Goal: Task Accomplishment & Management: Manage account settings

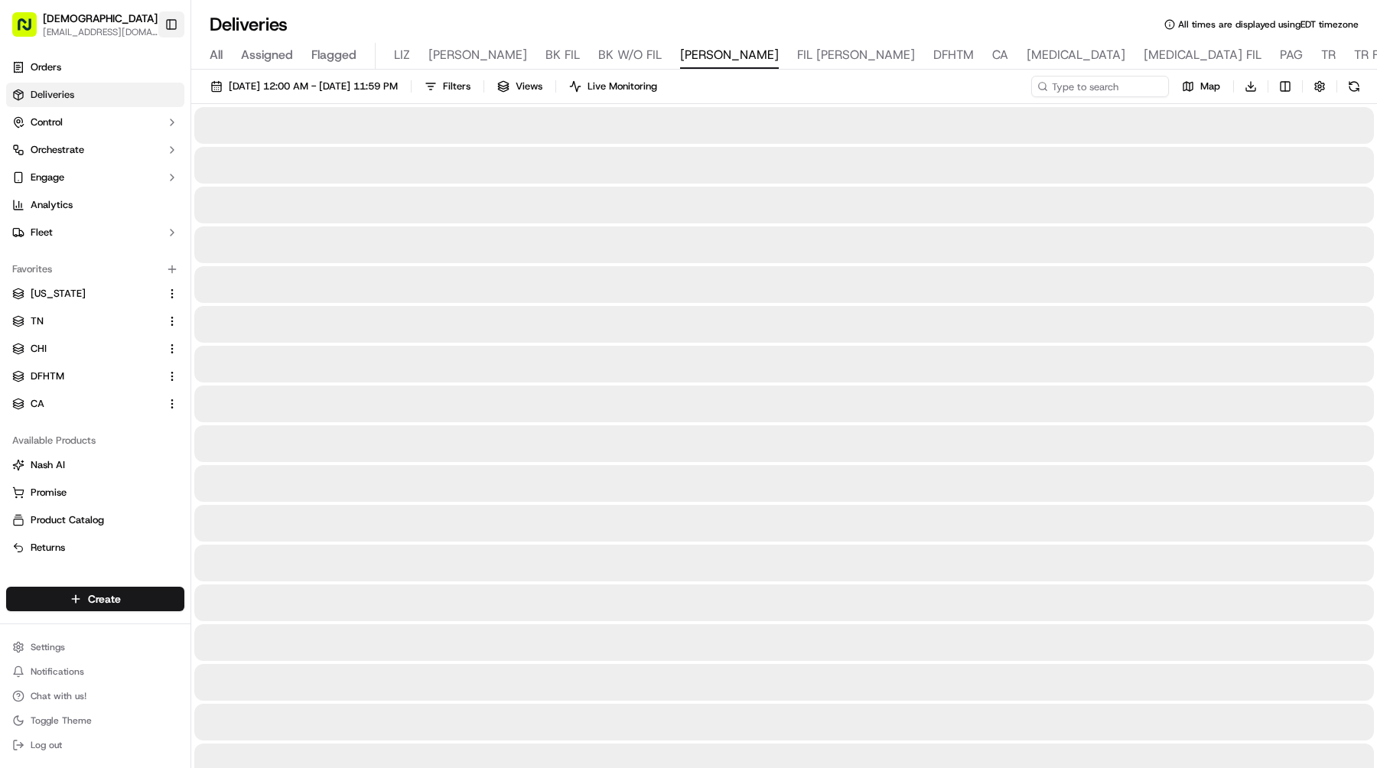
click at [175, 29] on button "Toggle Sidebar" at bounding box center [171, 24] width 26 height 26
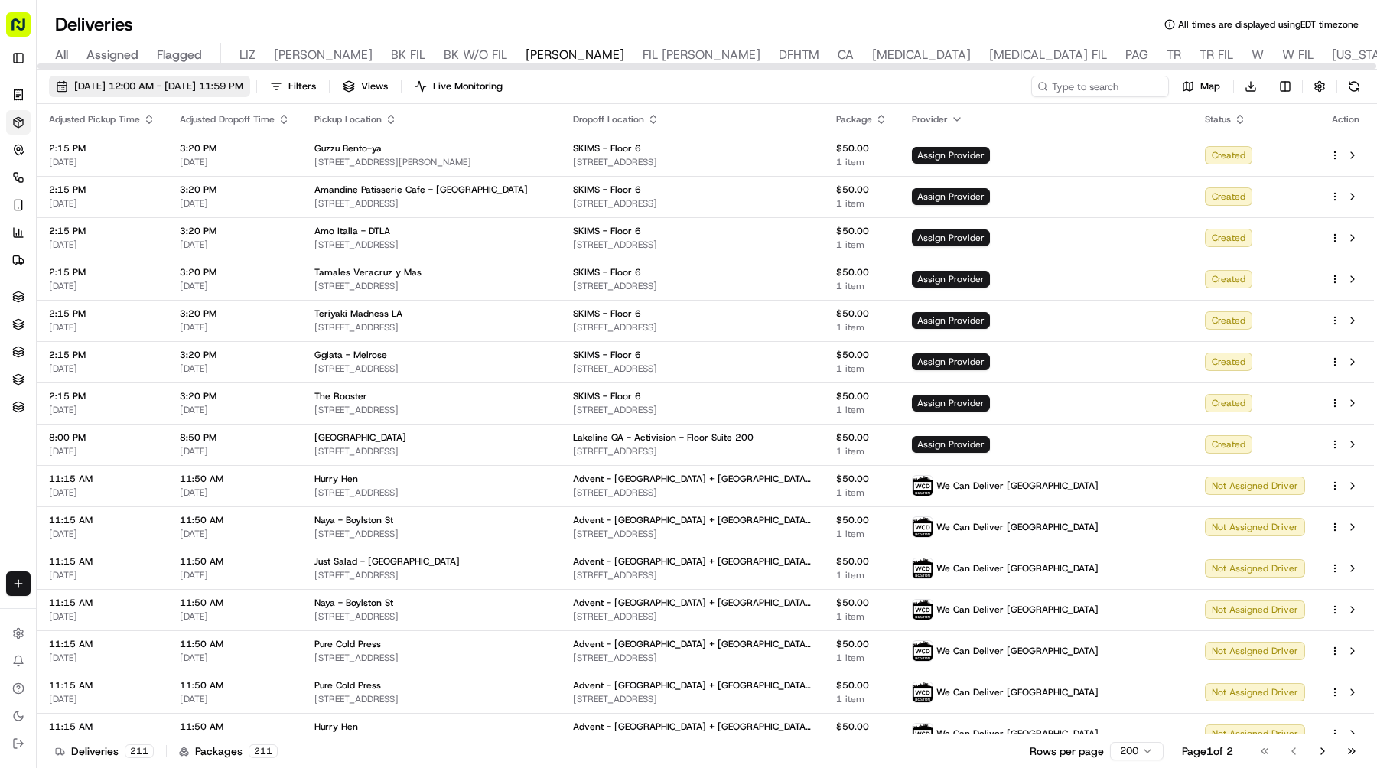
click at [243, 85] on span "[DATE] 12:00 AM - [DATE] 11:59 PM" at bounding box center [158, 87] width 169 height 14
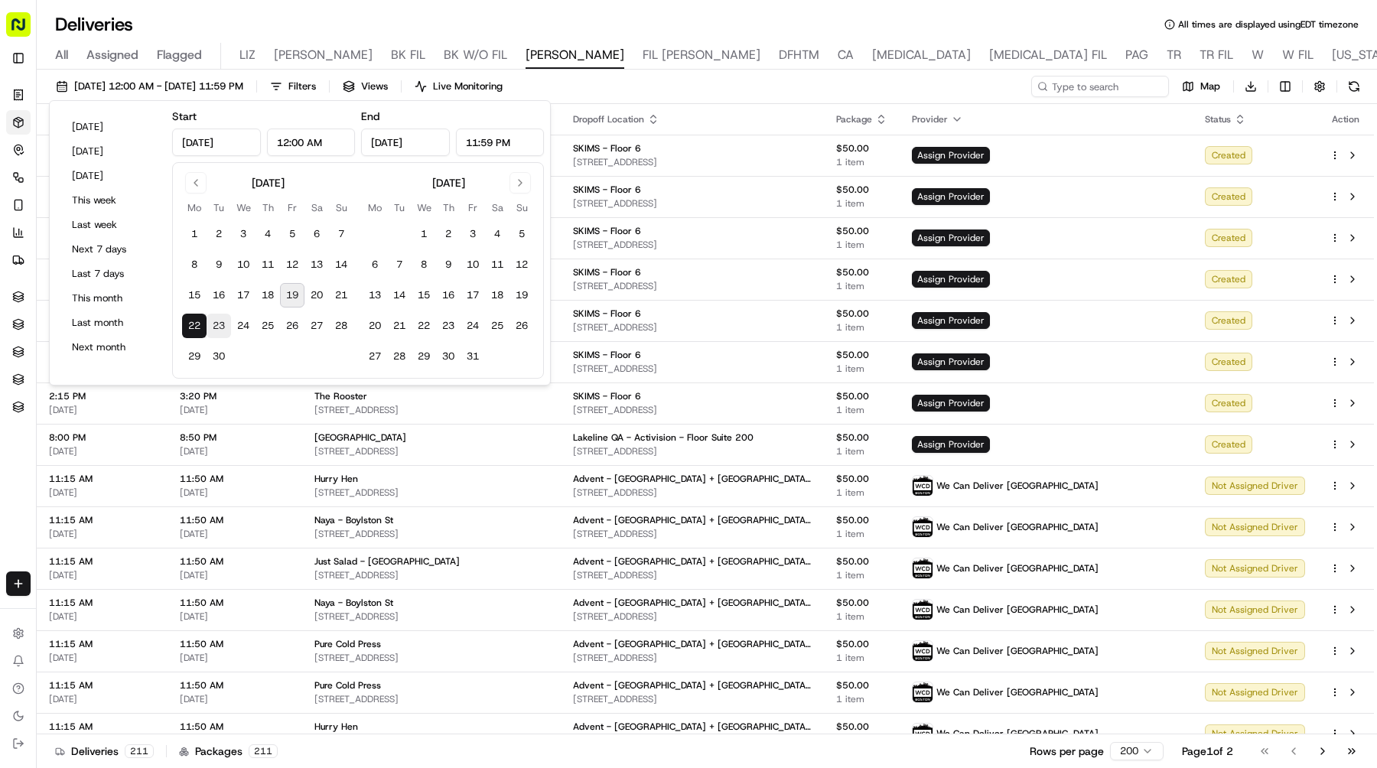
click at [223, 317] on button "23" at bounding box center [219, 326] width 24 height 24
type input "[DATE]"
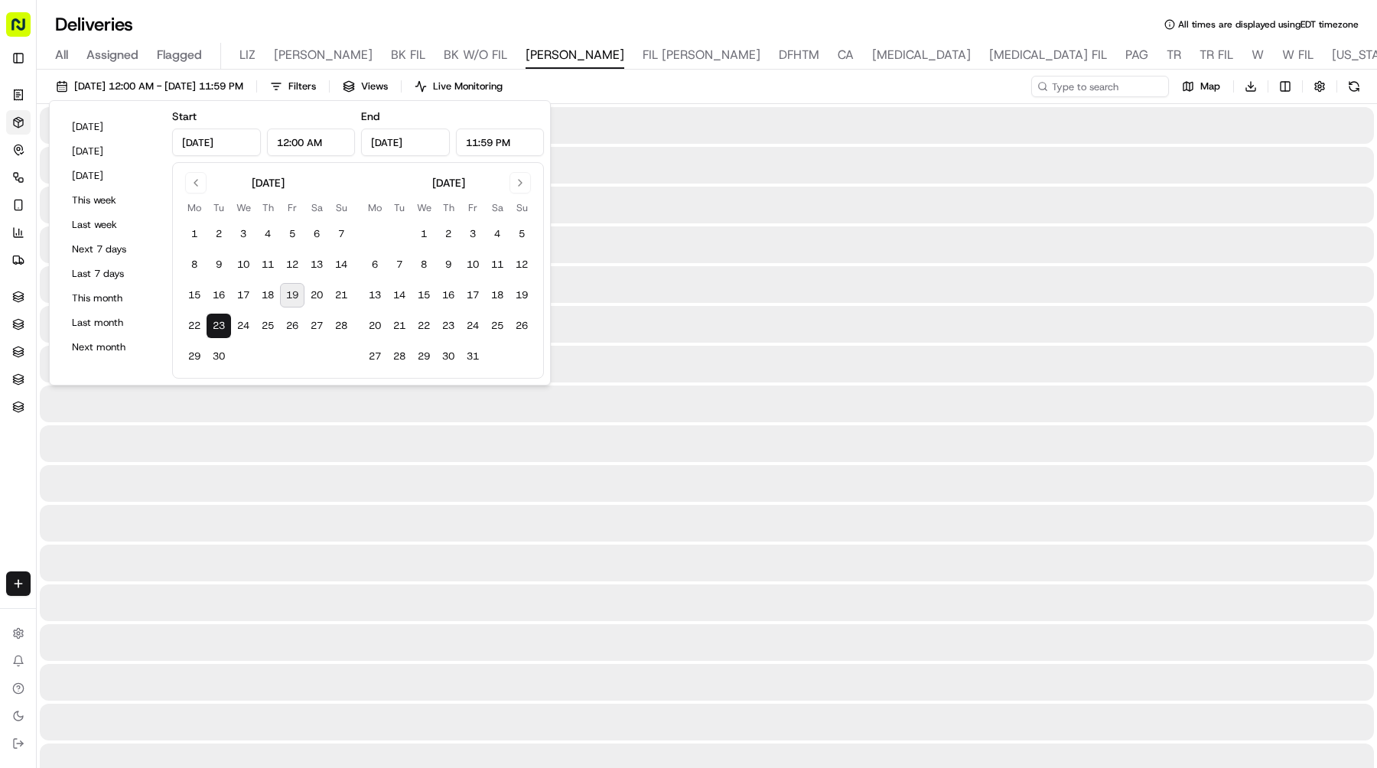
click at [223, 317] on button "23" at bounding box center [219, 326] width 24 height 24
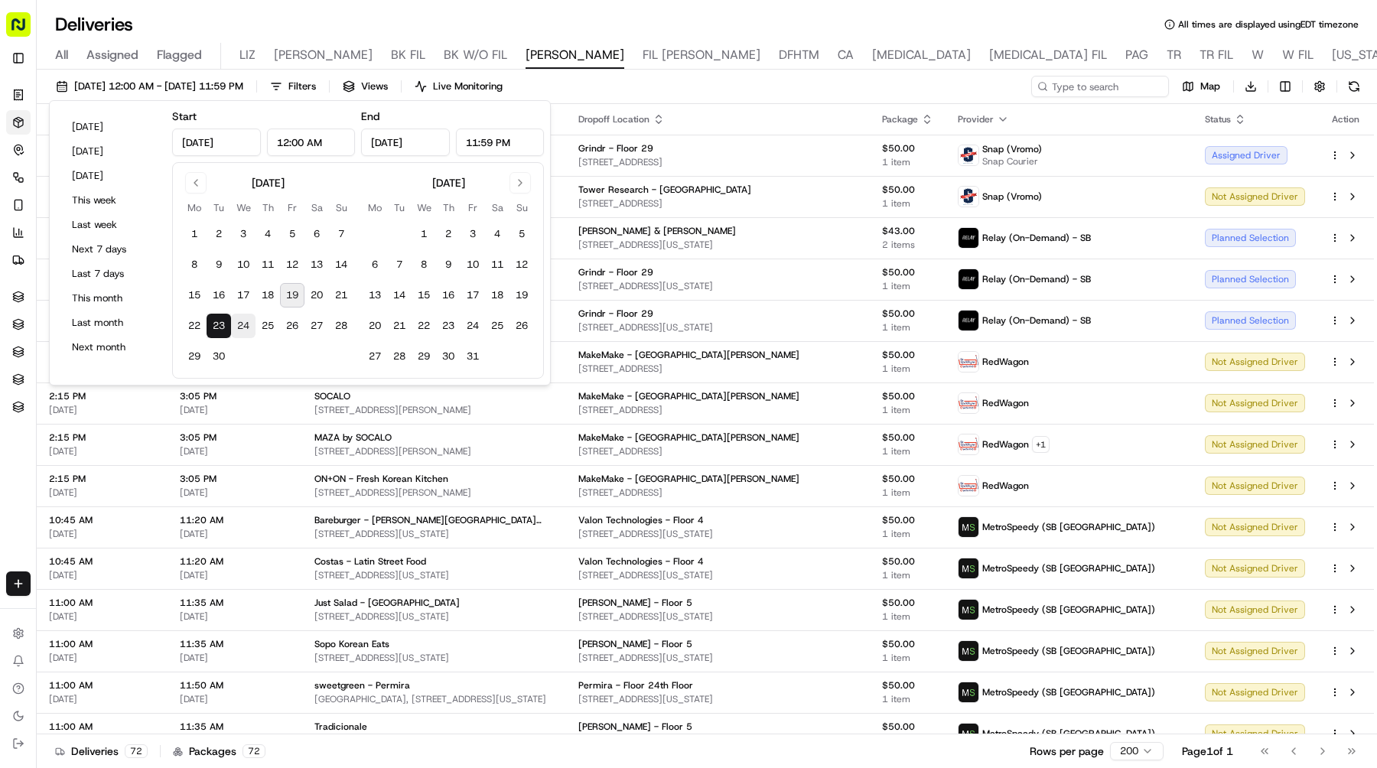
click at [239, 324] on button "24" at bounding box center [243, 326] width 24 height 24
type input "[DATE]"
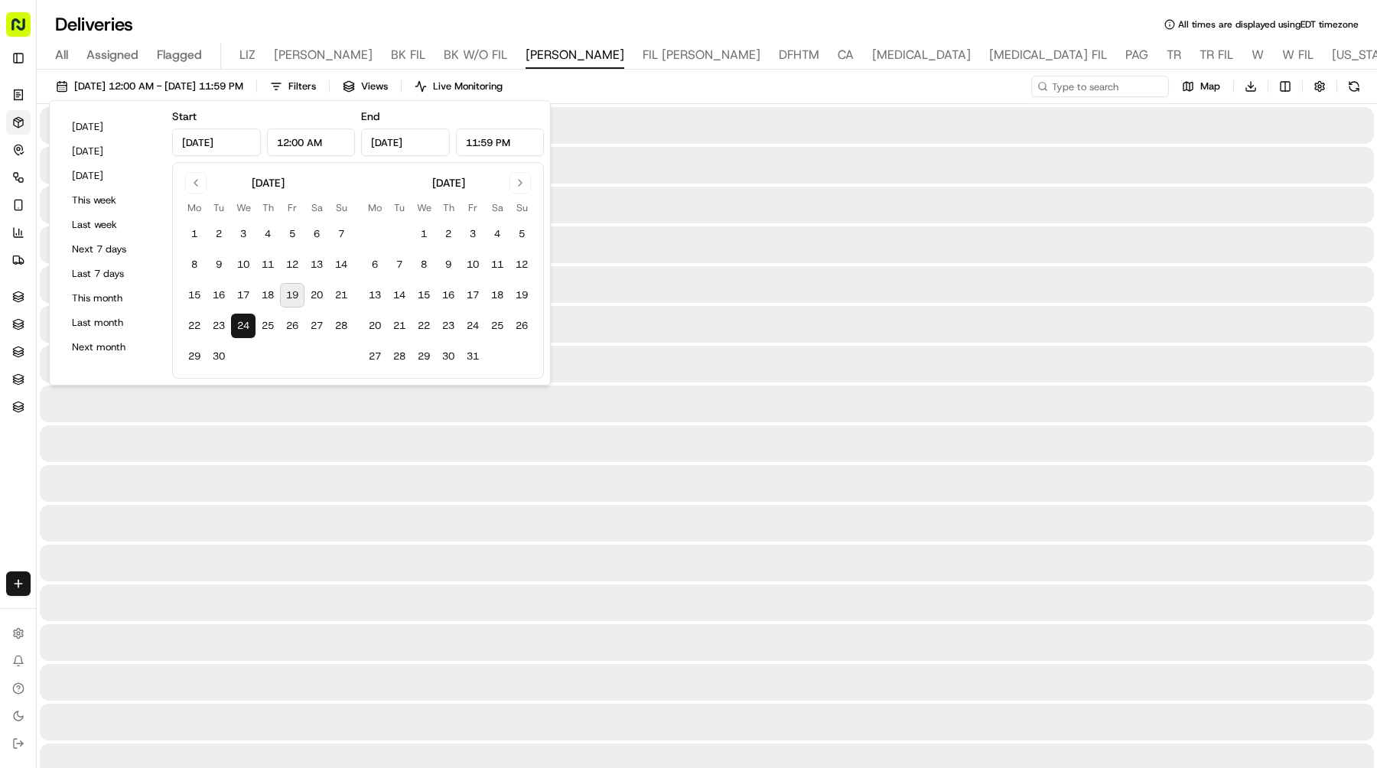
click at [239, 324] on button "24" at bounding box center [243, 326] width 24 height 24
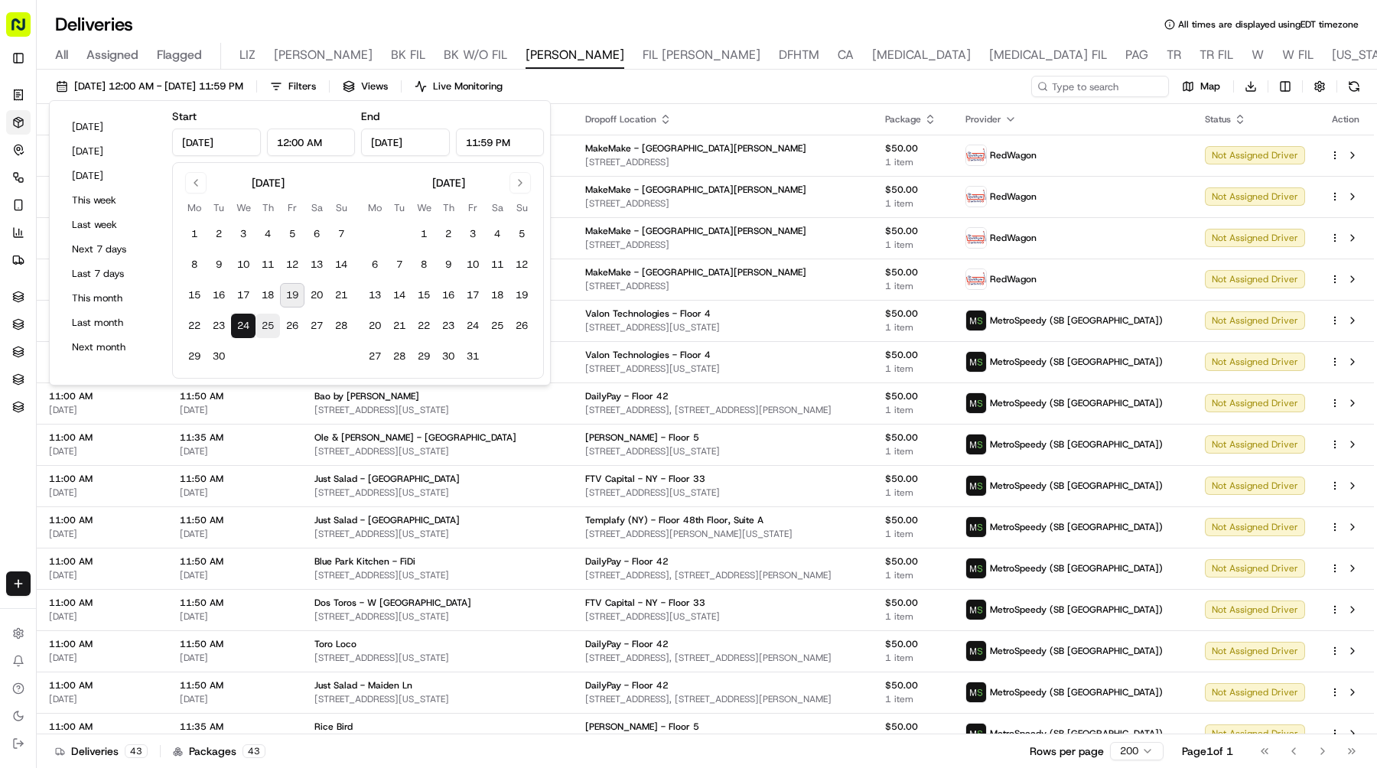
click at [259, 327] on button "25" at bounding box center [268, 326] width 24 height 24
type input "[DATE]"
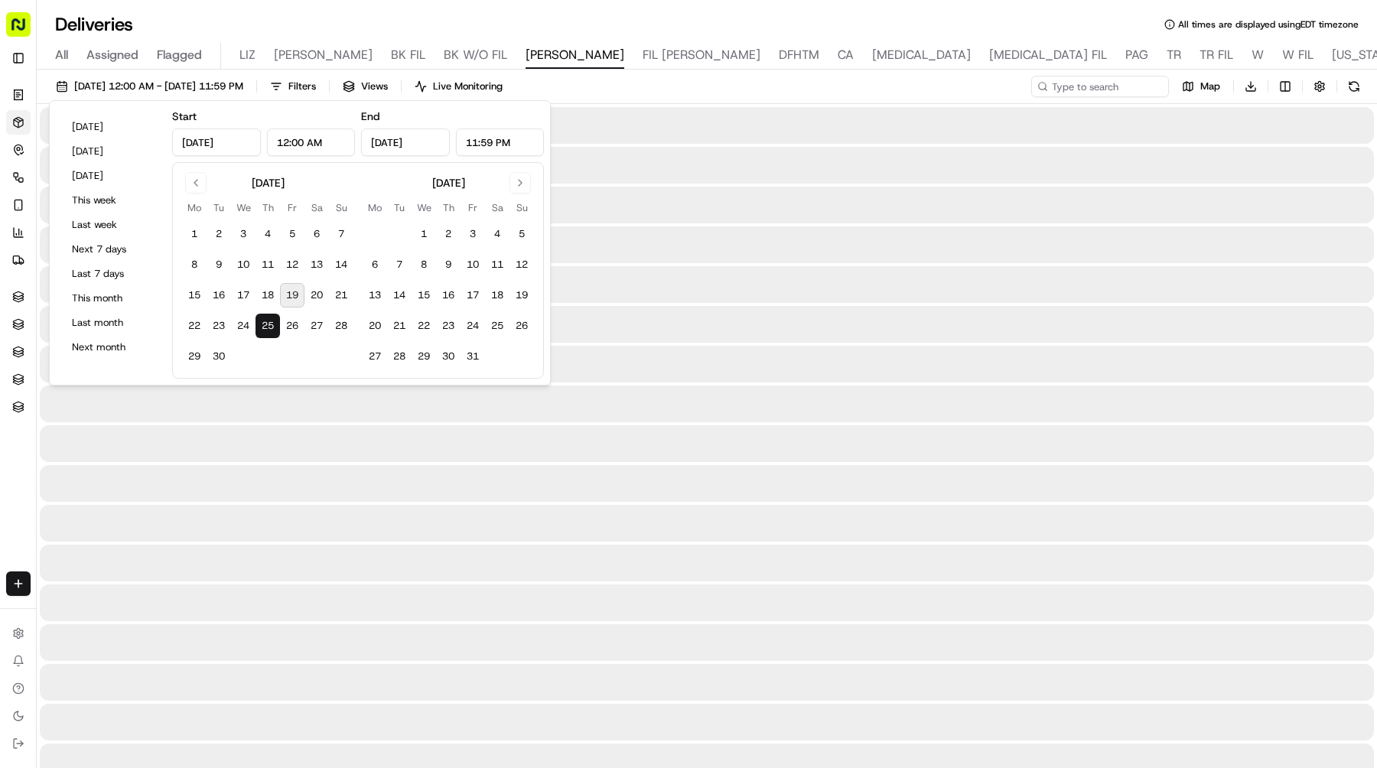
click at [259, 327] on button "25" at bounding box center [268, 326] width 24 height 24
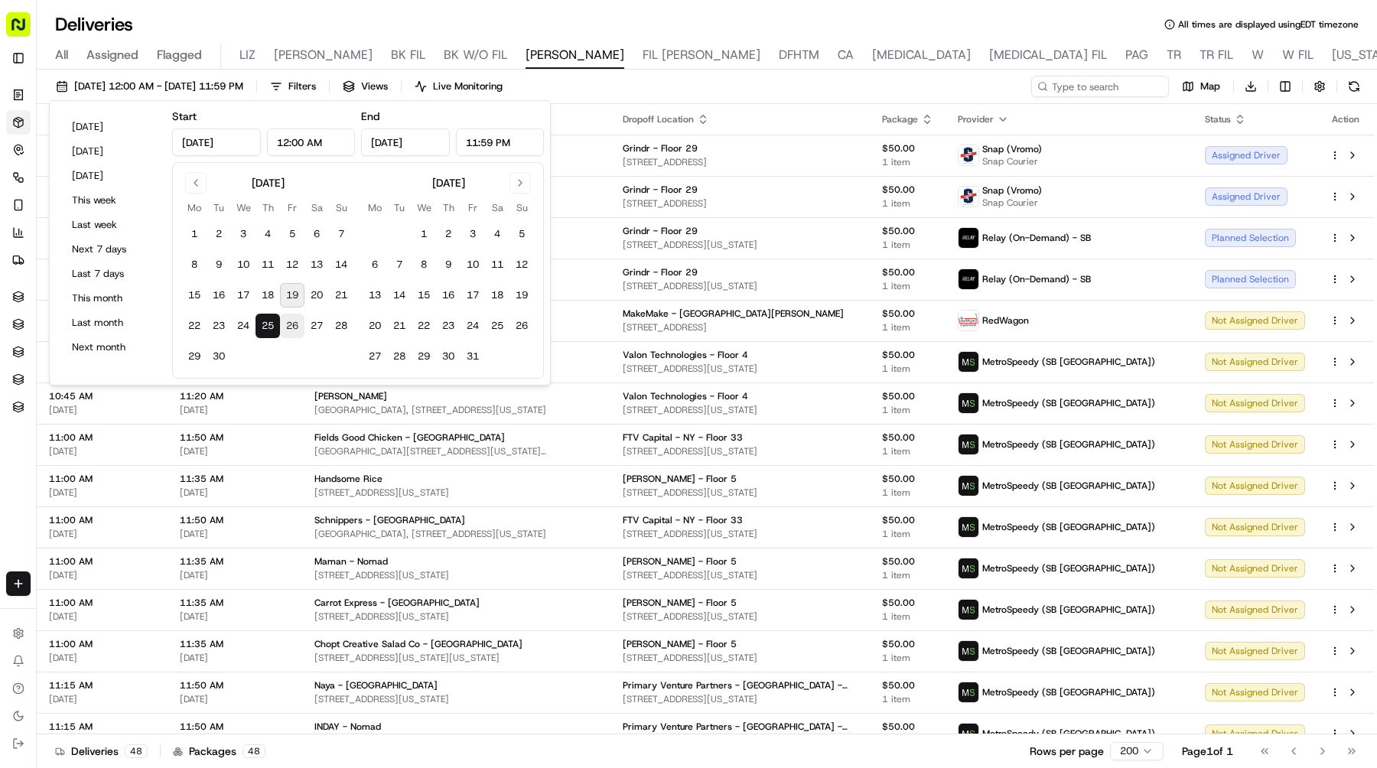
click at [283, 327] on button "26" at bounding box center [292, 326] width 24 height 24
type input "[DATE]"
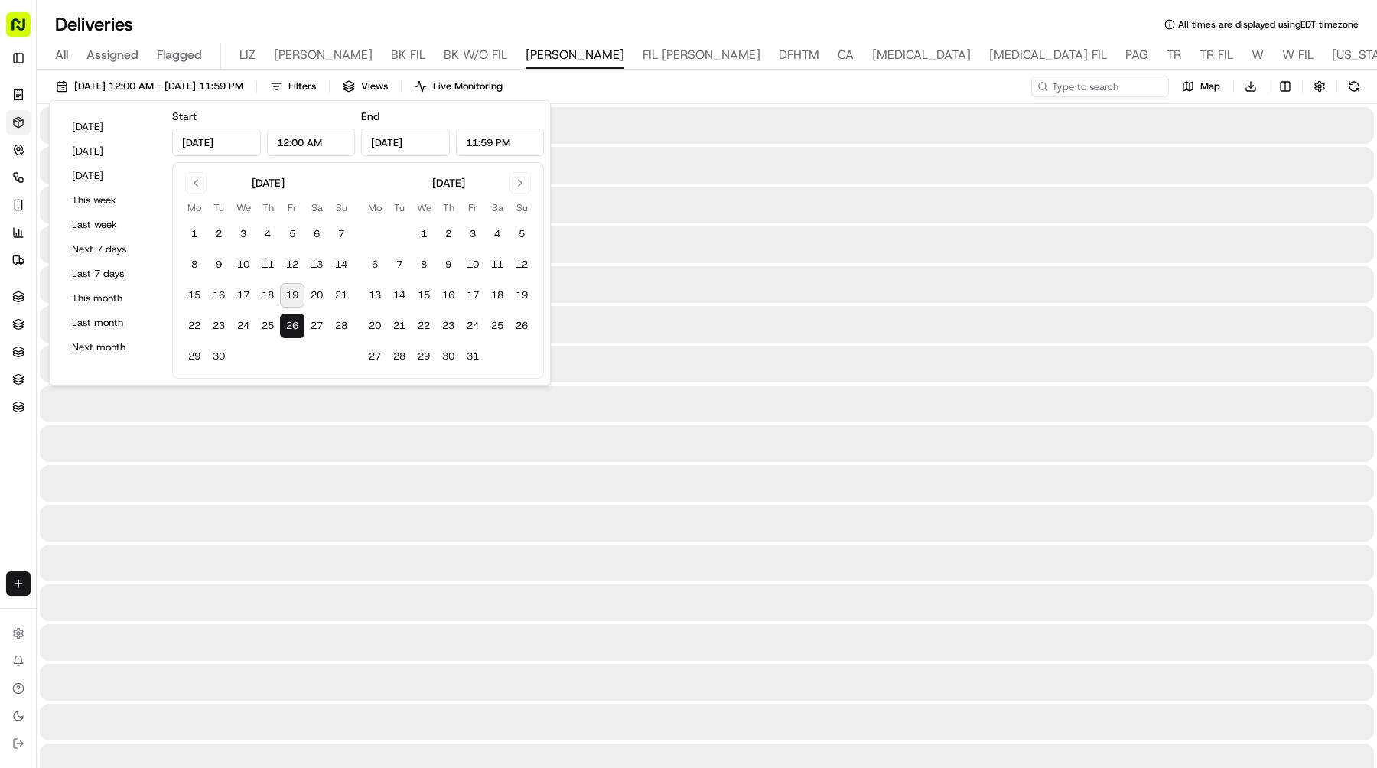
click at [283, 327] on button "26" at bounding box center [292, 326] width 24 height 24
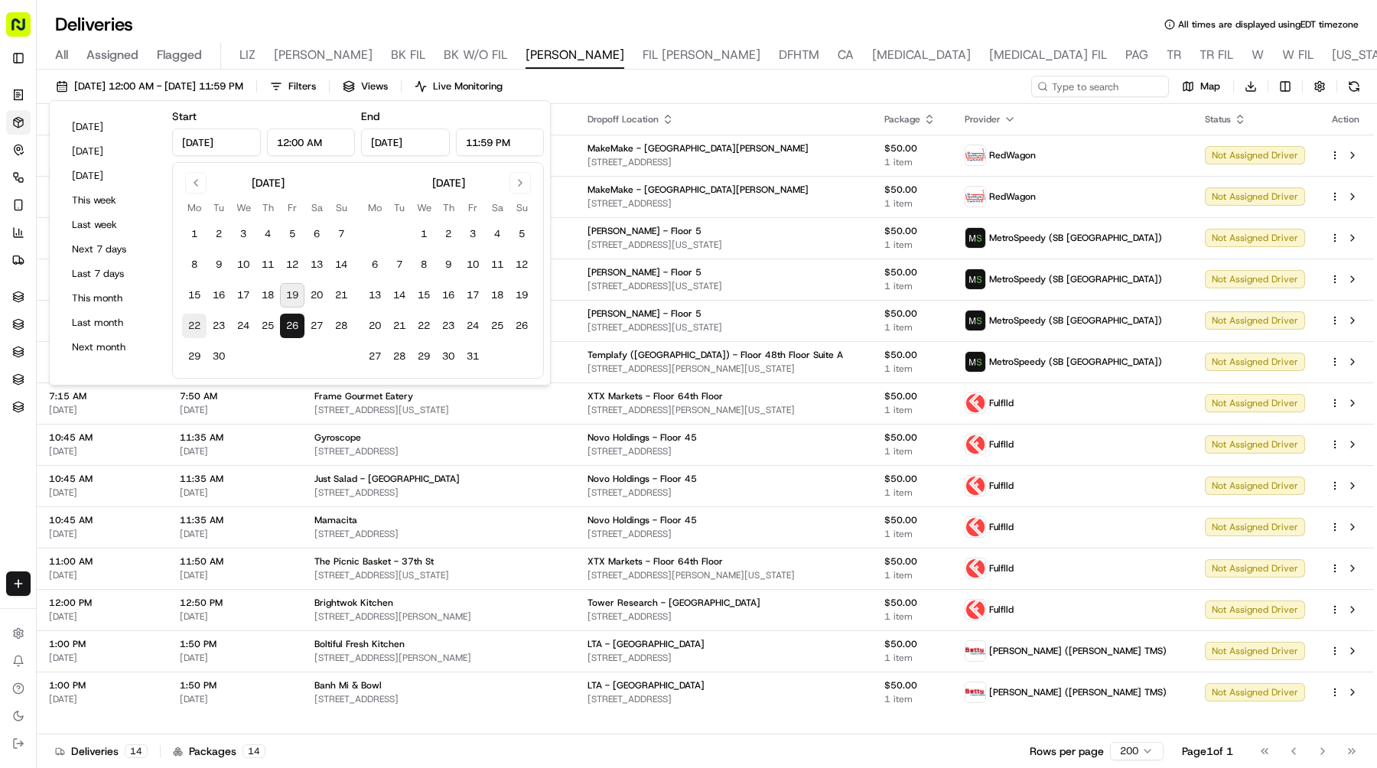
click at [195, 325] on button "22" at bounding box center [194, 326] width 24 height 24
type input "[DATE]"
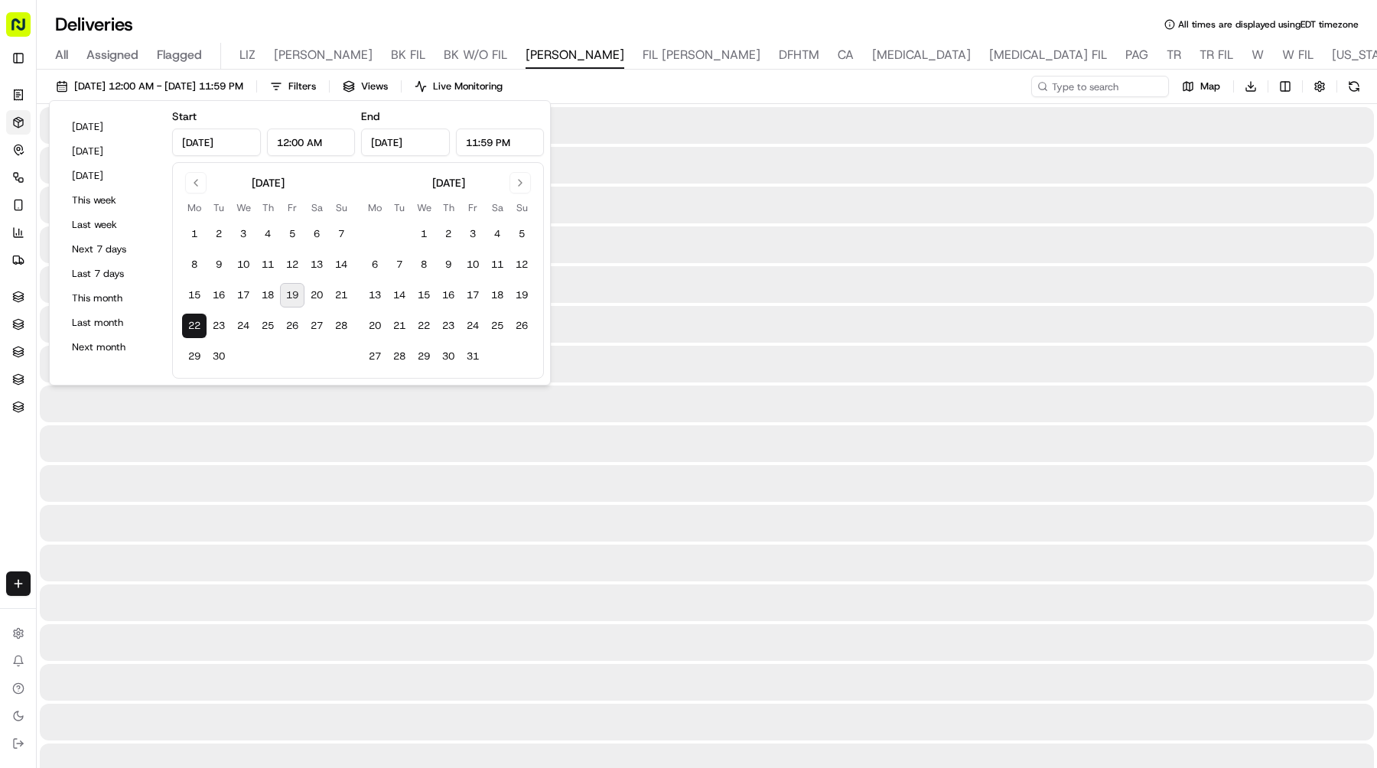
click at [195, 325] on button "22" at bounding box center [194, 326] width 24 height 24
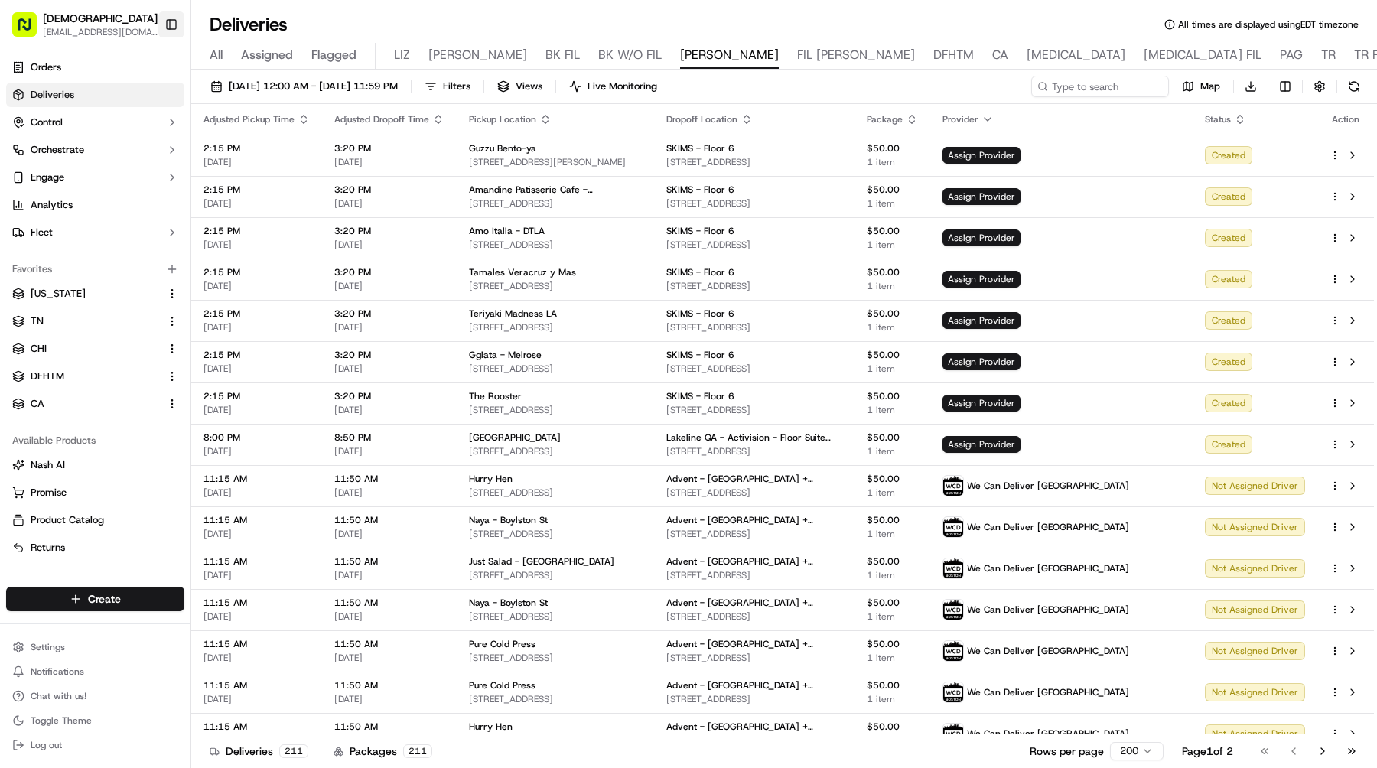
click at [163, 22] on button "Toggle Sidebar" at bounding box center [171, 24] width 26 height 26
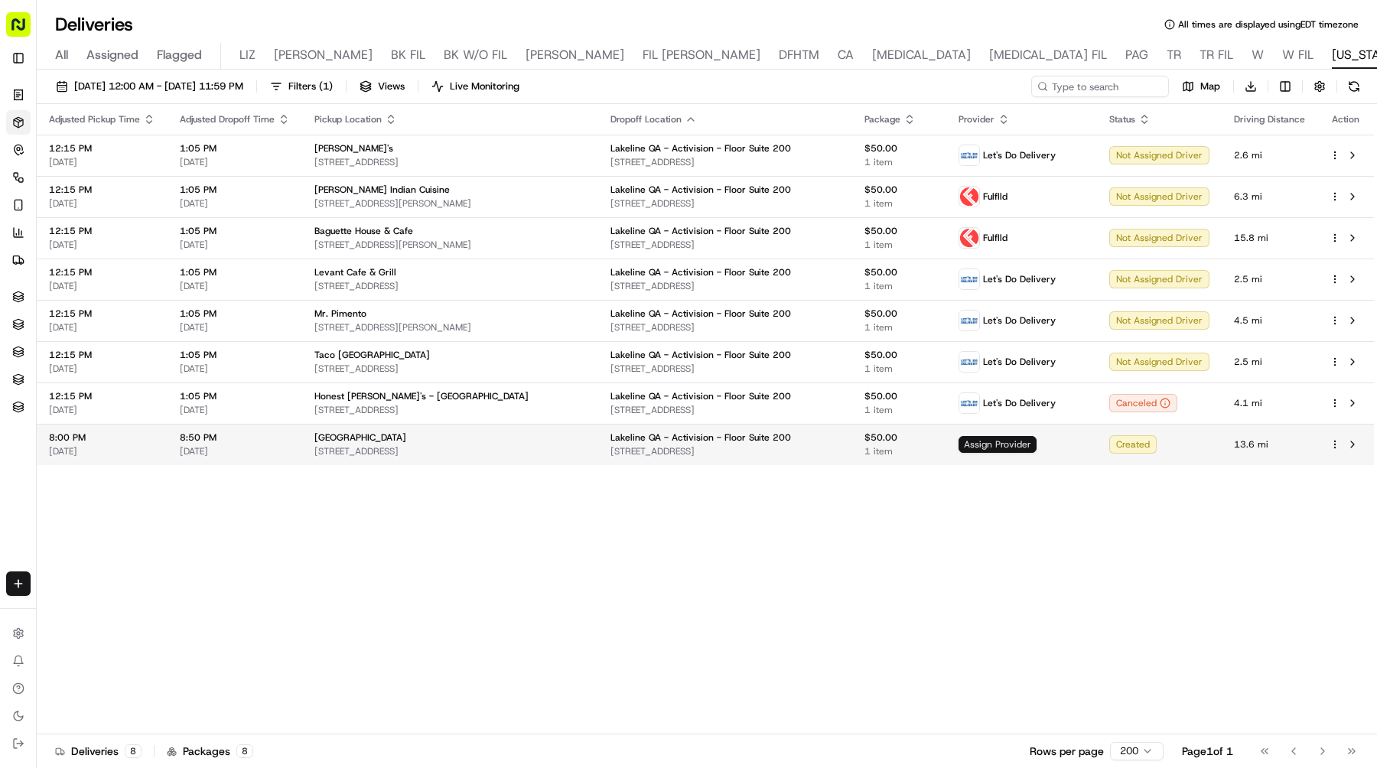
click at [1004, 444] on span "Assign Provider" at bounding box center [998, 444] width 78 height 17
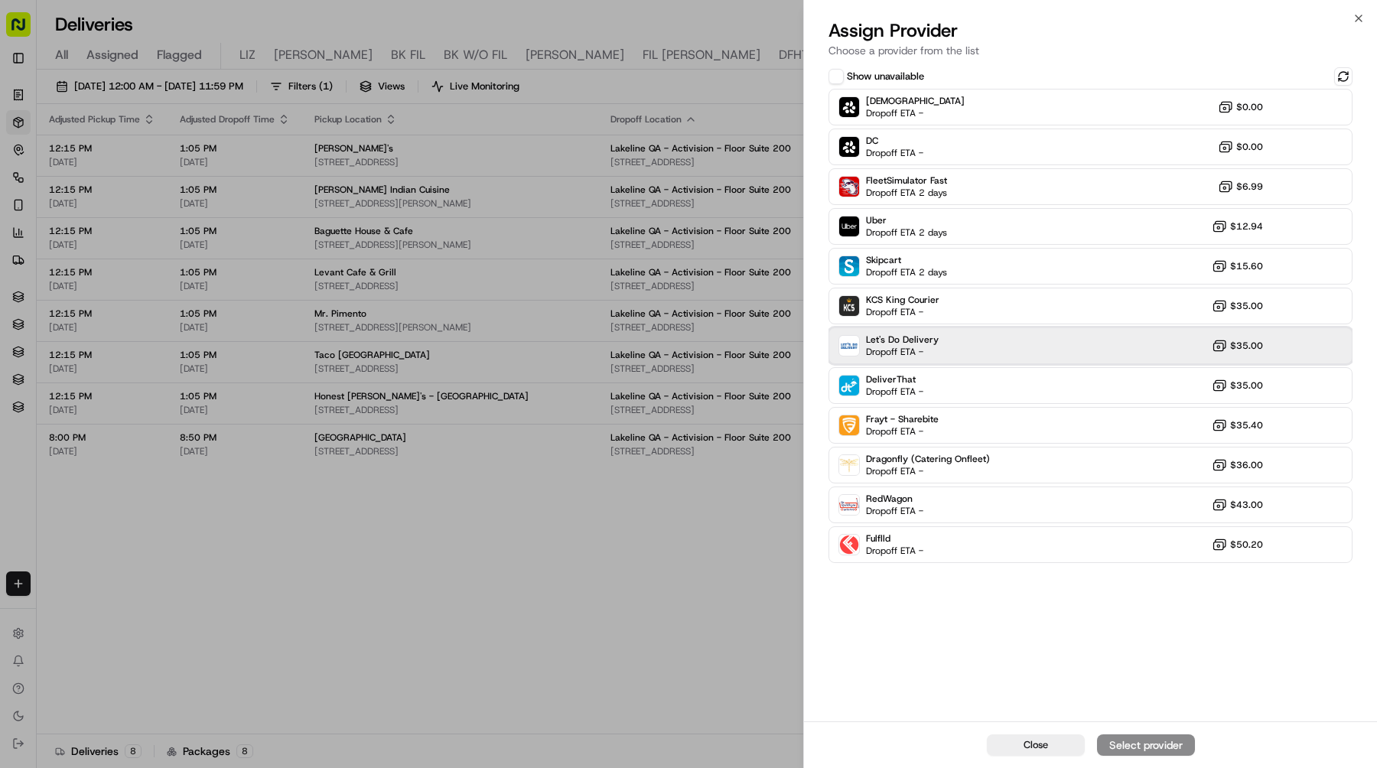
click at [963, 341] on div "Let's Do Delivery Dropoff ETA - $35.00" at bounding box center [1090, 345] width 524 height 37
click at [1120, 743] on div "Assign Provider" at bounding box center [1145, 744] width 75 height 15
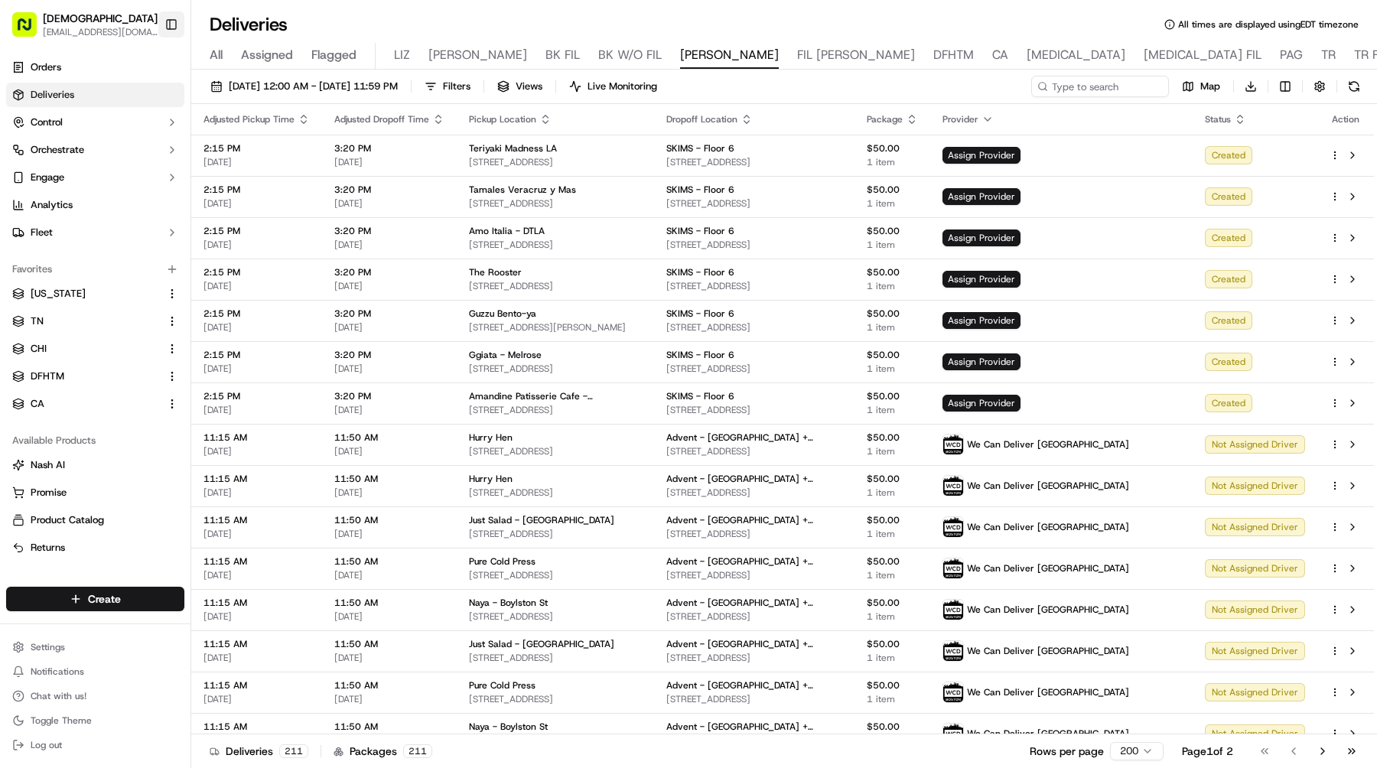
click at [174, 28] on button "Toggle Sidebar" at bounding box center [171, 24] width 26 height 26
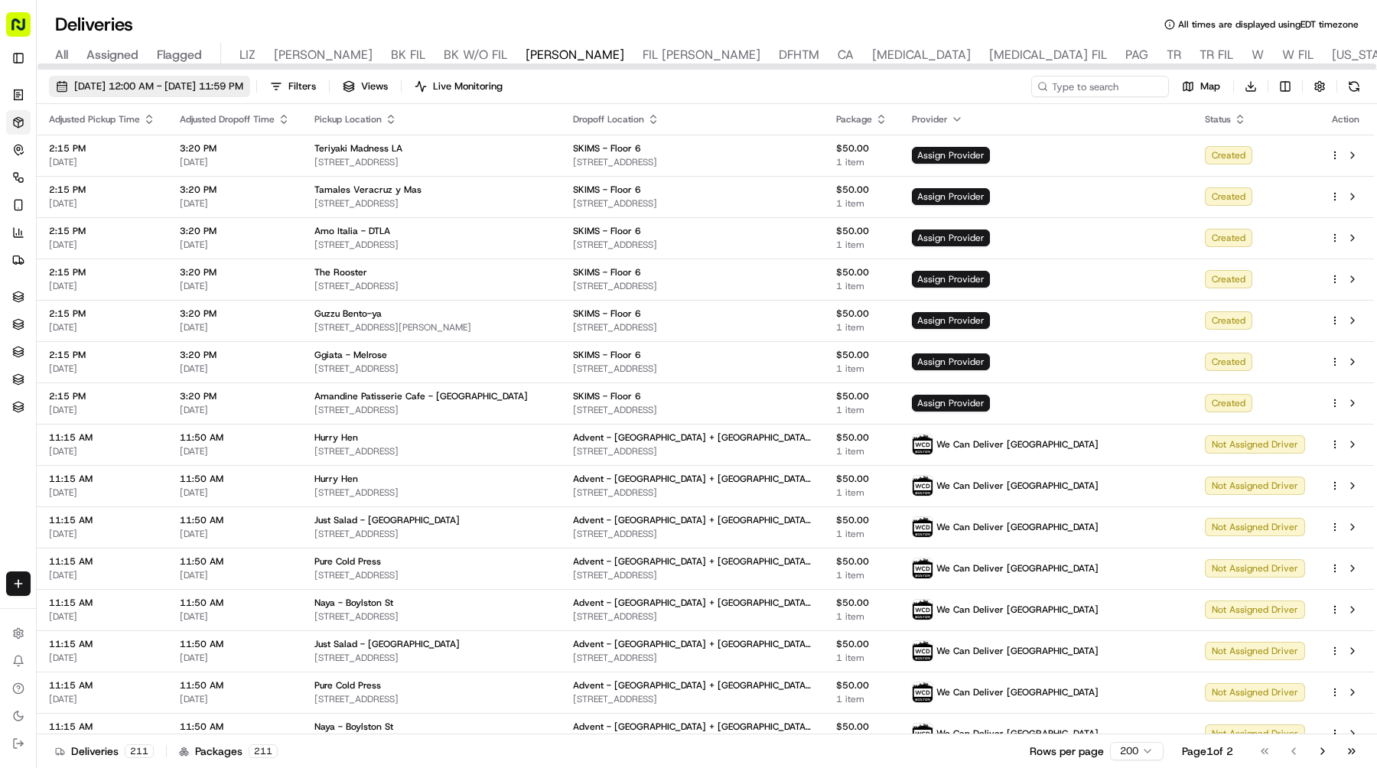
click at [243, 85] on span "[DATE] 12:00 AM - [DATE] 11:59 PM" at bounding box center [158, 87] width 169 height 14
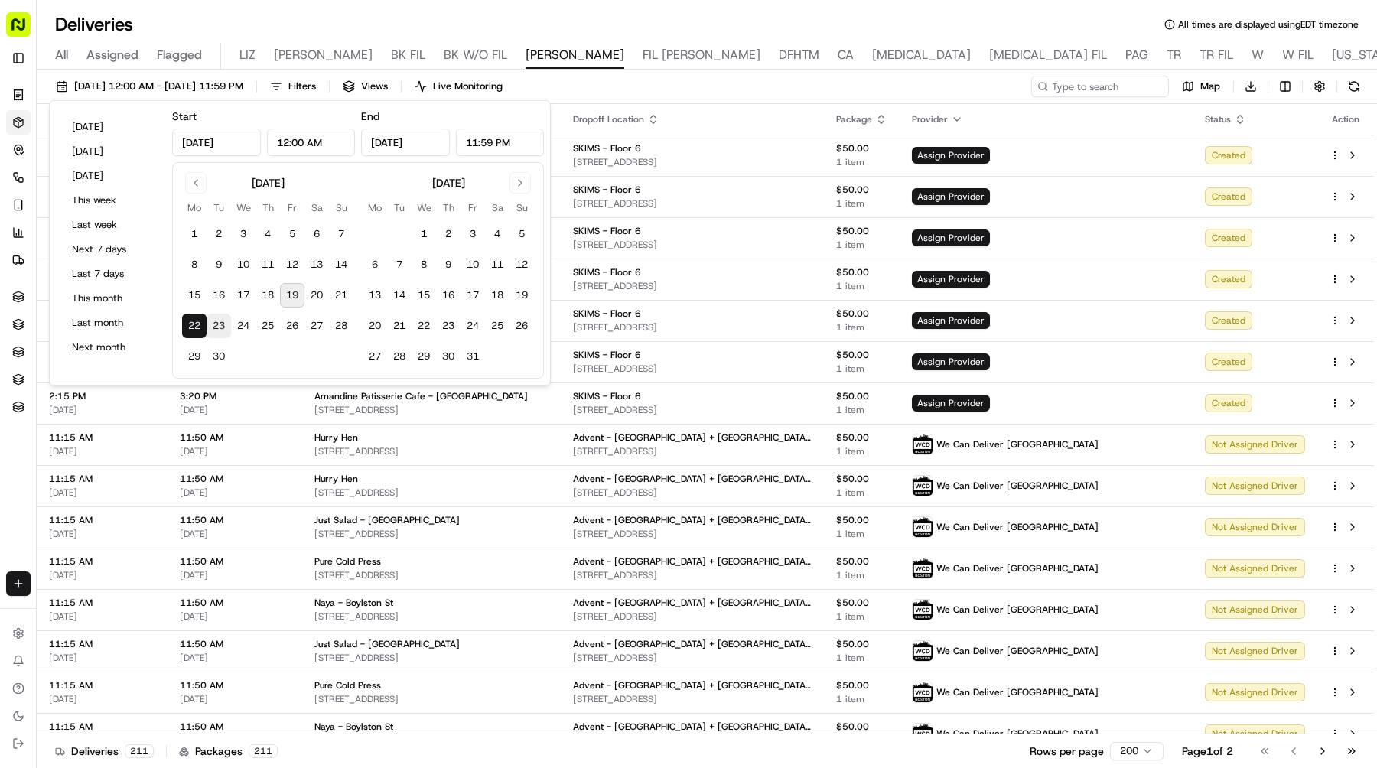
click at [219, 317] on button "23" at bounding box center [219, 326] width 24 height 24
type input "[DATE]"
click at [219, 317] on button "23" at bounding box center [219, 326] width 24 height 24
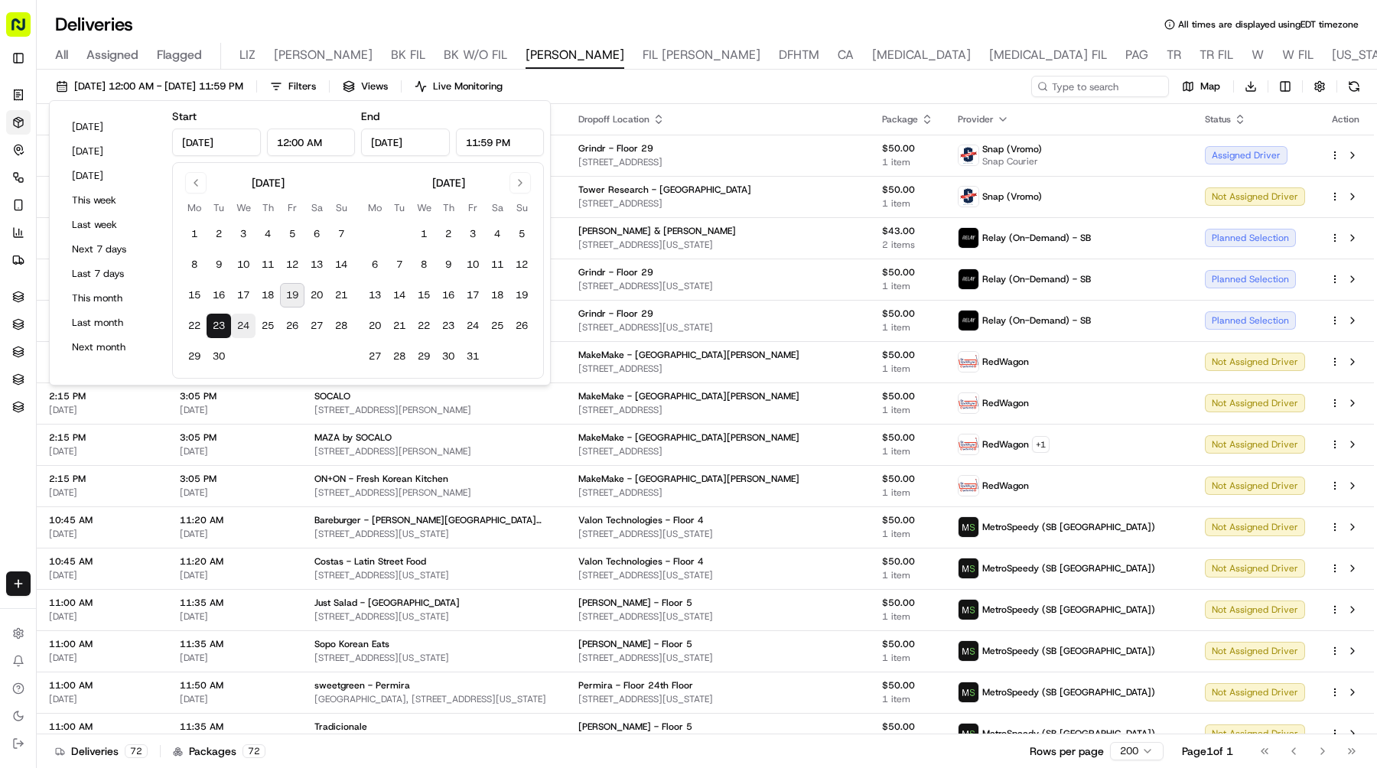
click at [243, 328] on button "24" at bounding box center [243, 326] width 24 height 24
type input "[DATE]"
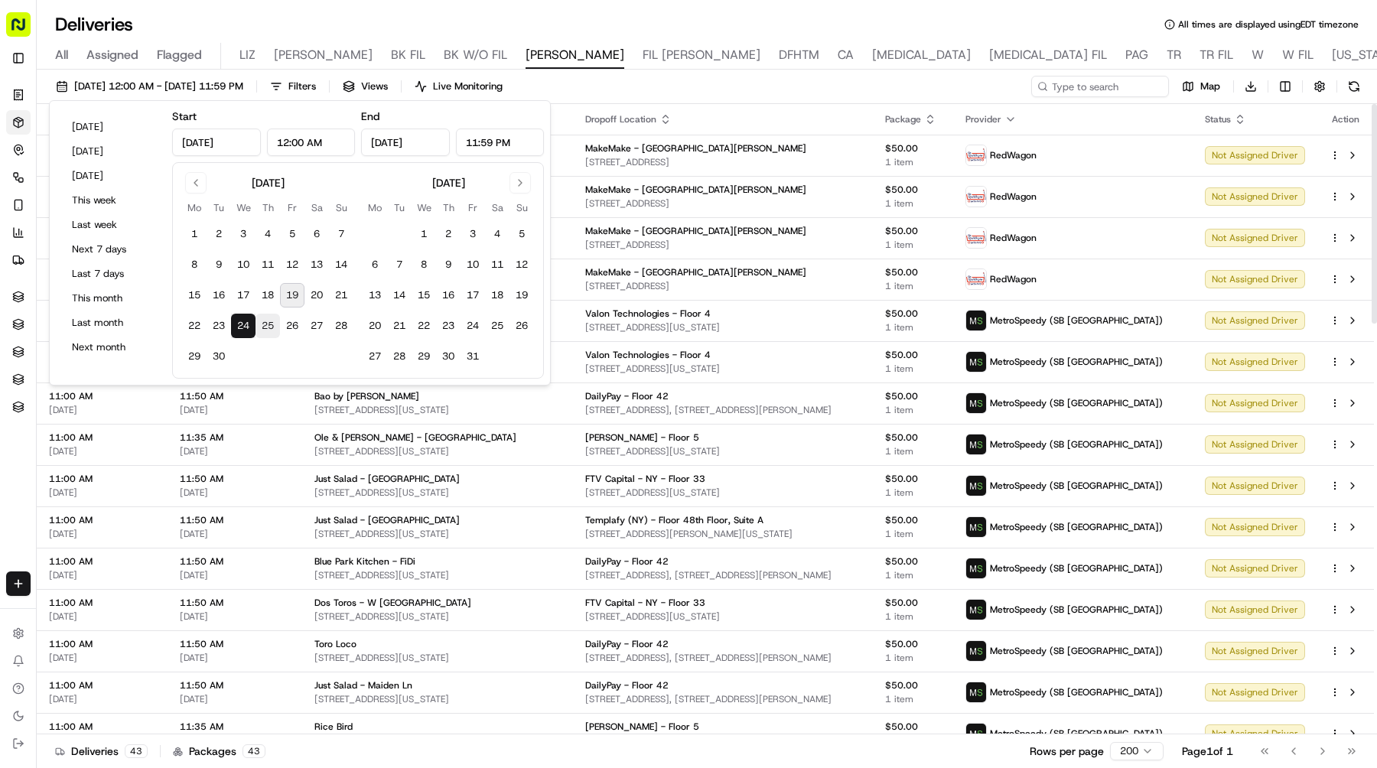
click at [262, 319] on button "25" at bounding box center [268, 326] width 24 height 24
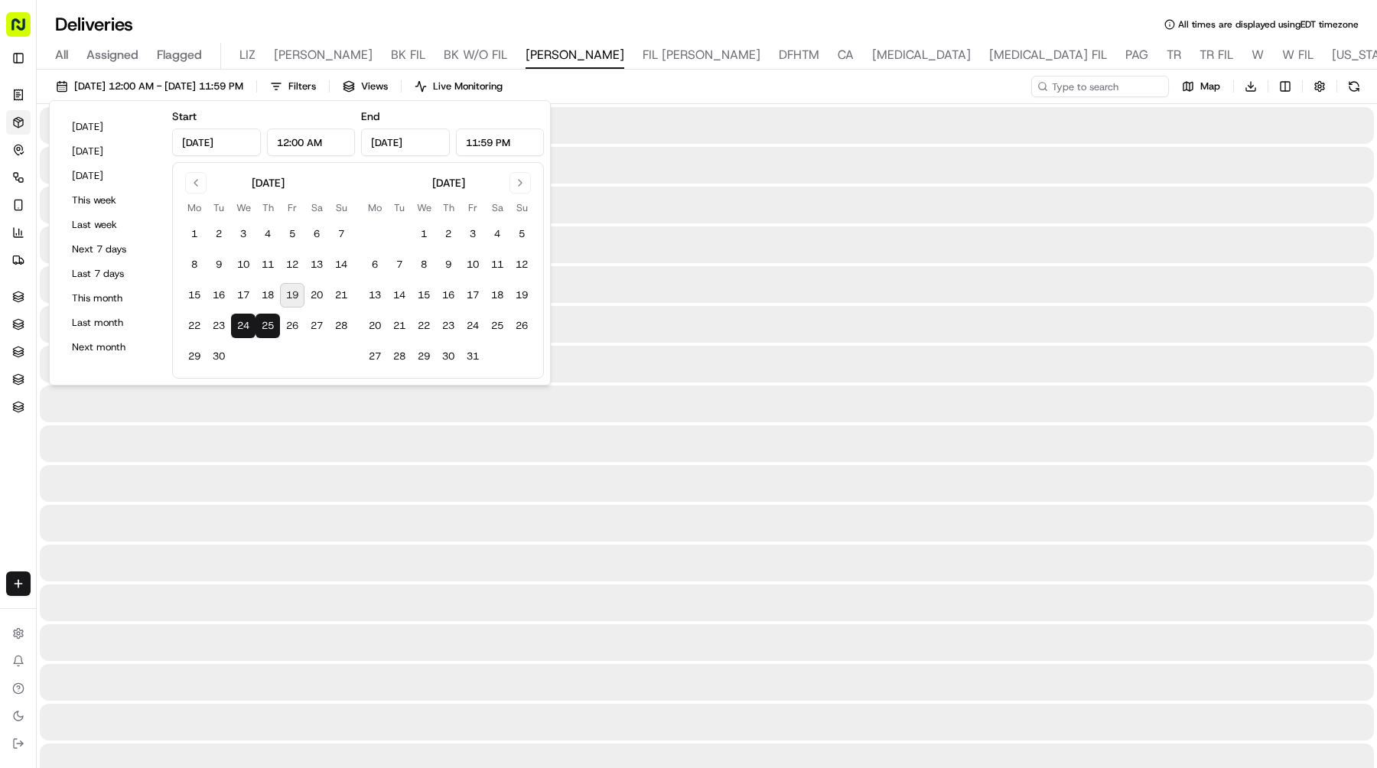
type input "[DATE]"
click at [262, 319] on button "25" at bounding box center [268, 326] width 24 height 24
type input "[DATE]"
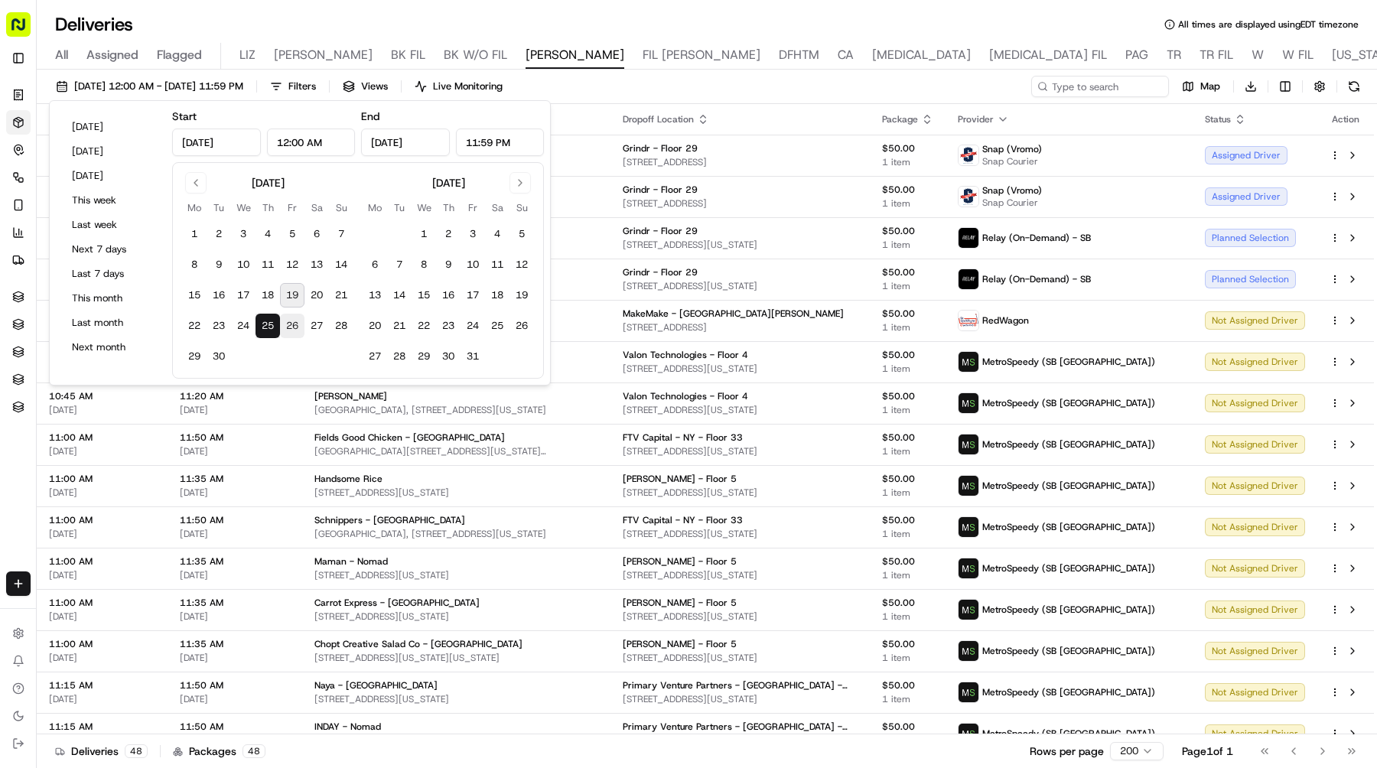
click at [292, 319] on button "26" at bounding box center [292, 326] width 24 height 24
type input "[DATE]"
click at [292, 319] on button "26" at bounding box center [292, 326] width 24 height 24
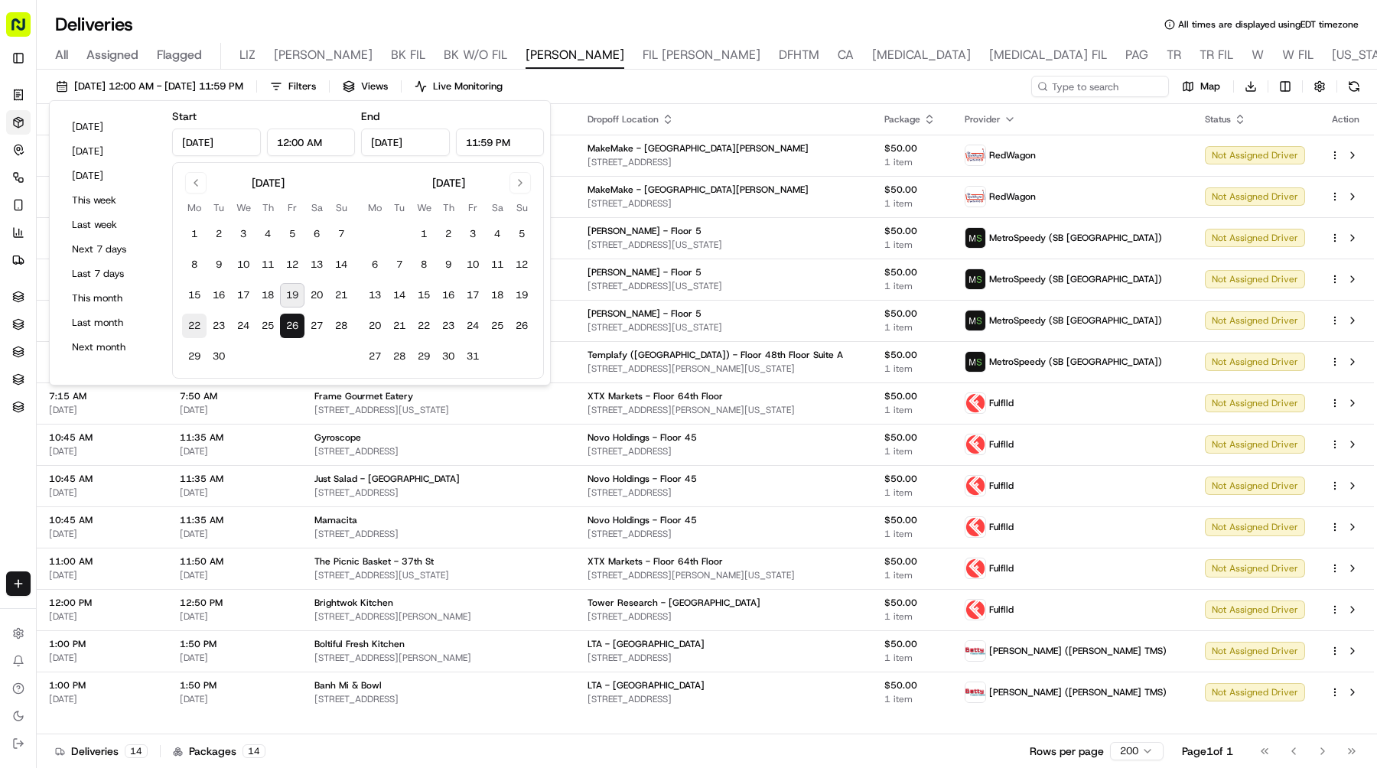
click at [187, 328] on button "22" at bounding box center [194, 326] width 24 height 24
type input "[DATE]"
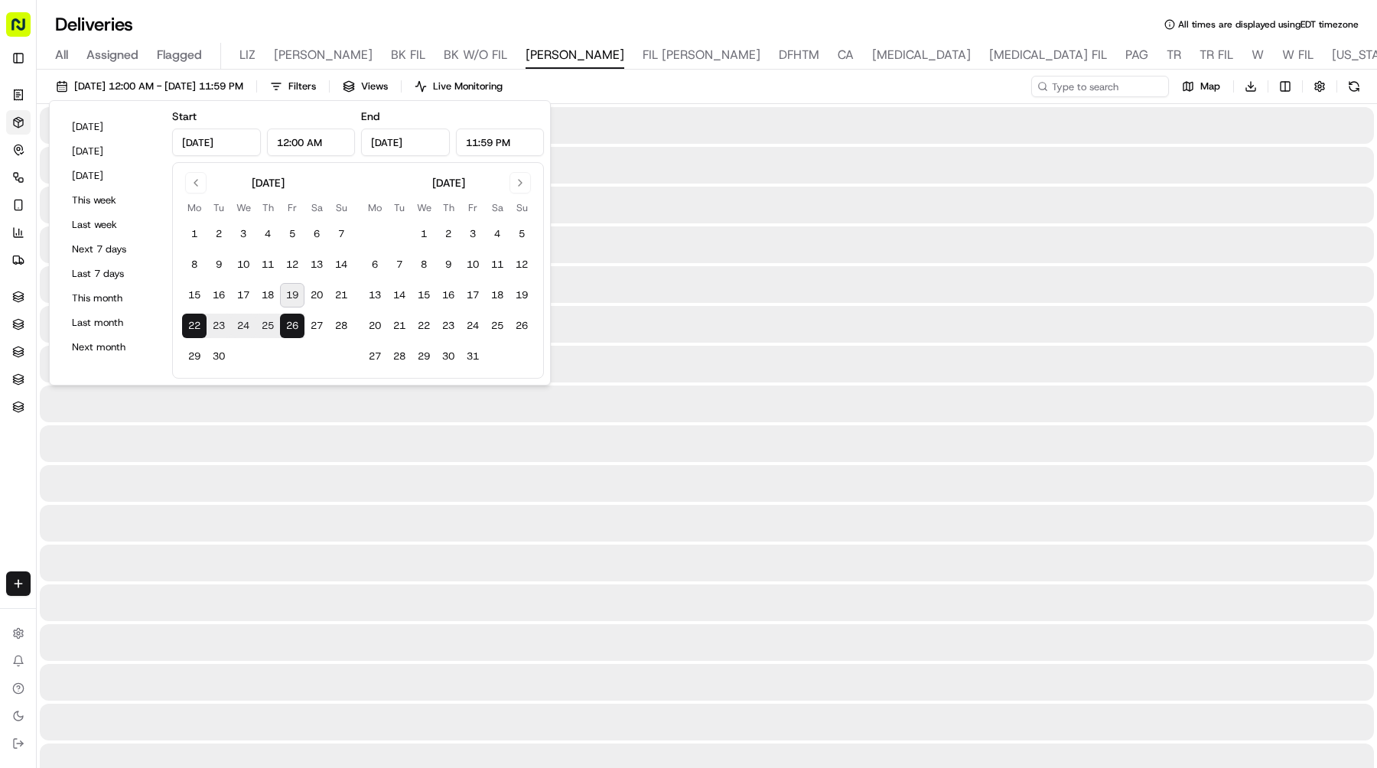
click at [187, 328] on button "22" at bounding box center [194, 326] width 24 height 24
type input "[DATE]"
click at [607, 96] on div "[DATE] 12:00 AM - [DATE] 11:59 PM Filters Views Live Monitoring Map Download" at bounding box center [707, 90] width 1340 height 28
